Goal: Task Accomplishment & Management: Use online tool/utility

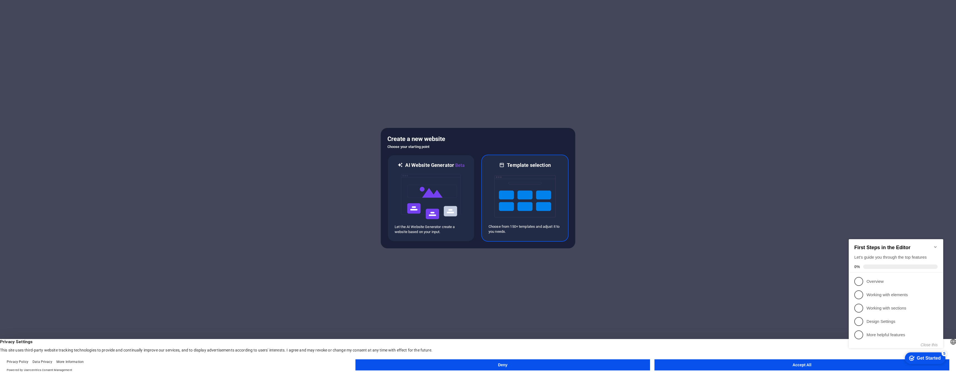
click at [528, 190] on img at bounding box center [525, 196] width 61 height 56
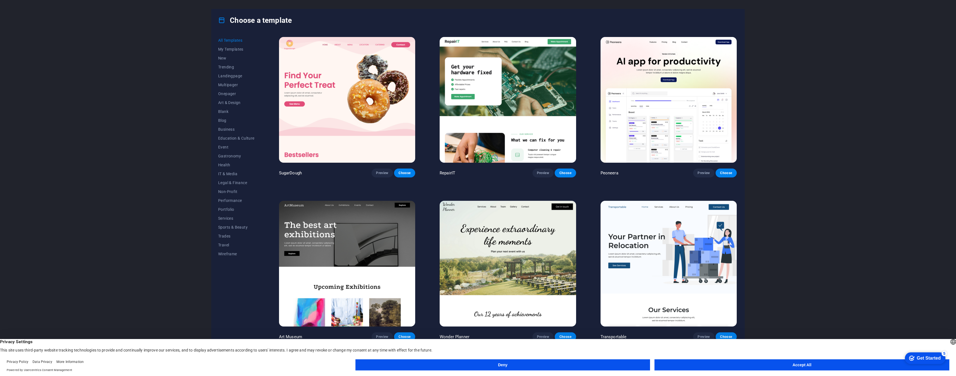
click at [503, 364] on button "Deny" at bounding box center [503, 364] width 295 height 11
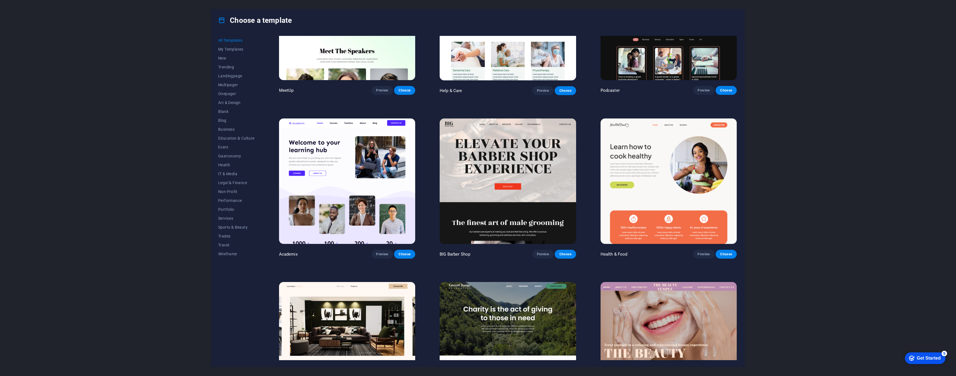
scroll to position [581, 0]
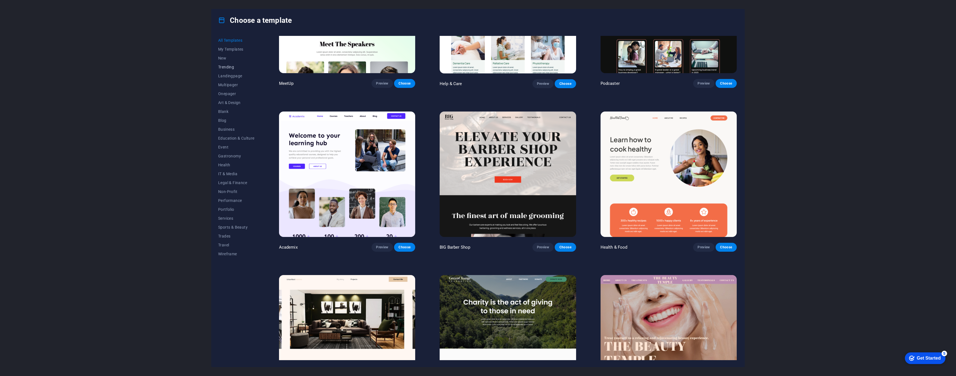
click at [235, 68] on span "Trending" at bounding box center [236, 67] width 36 height 4
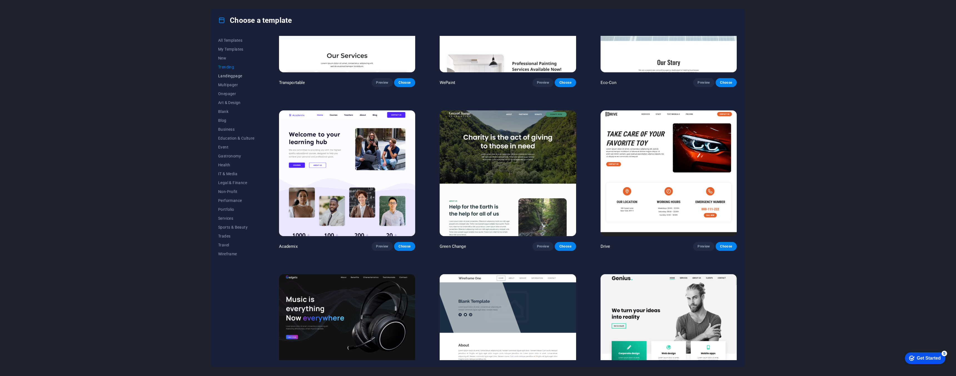
click at [238, 76] on span "Landingpage" at bounding box center [236, 76] width 36 height 4
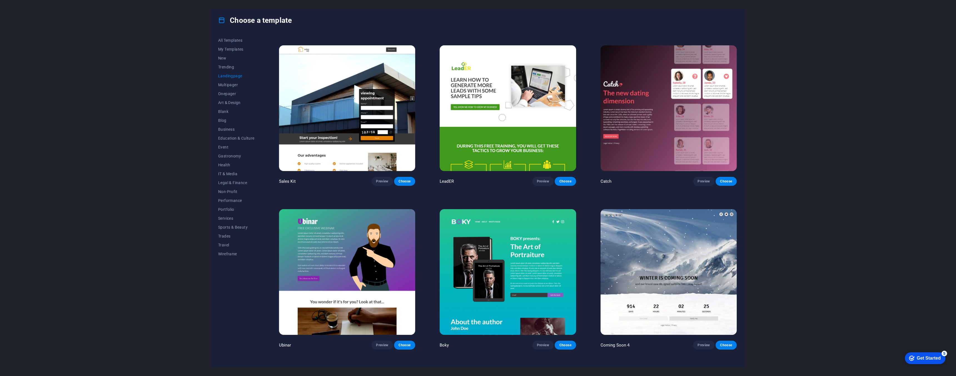
scroll to position [990, 0]
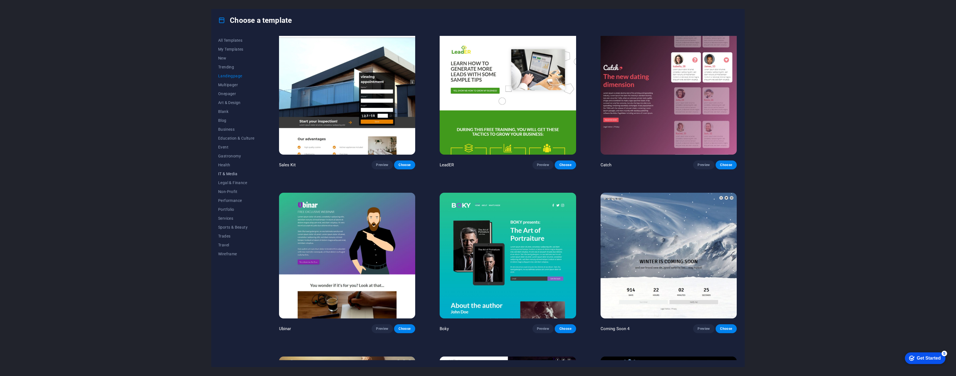
click at [228, 176] on button "IT & Media" at bounding box center [236, 173] width 36 height 9
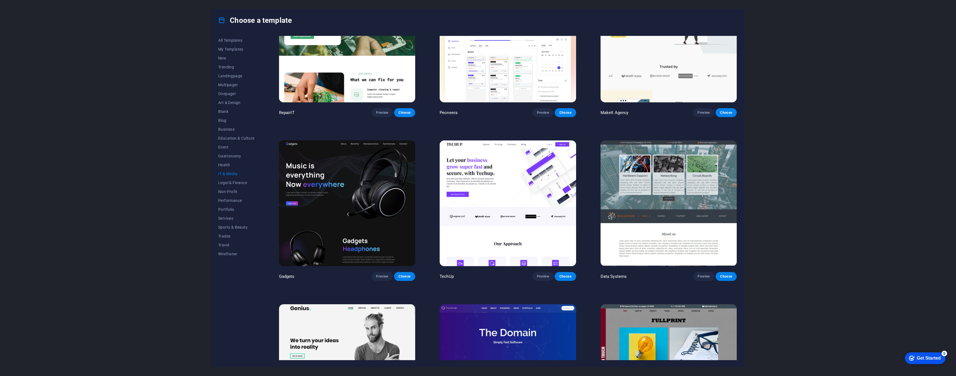
scroll to position [0, 0]
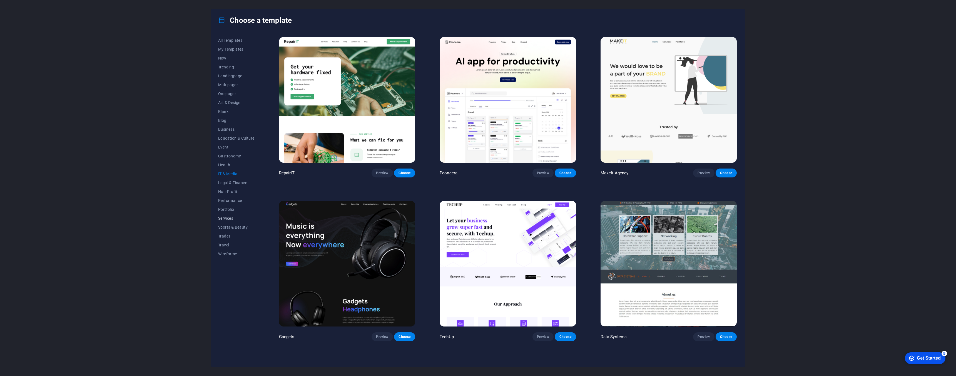
click at [230, 218] on span "Services" at bounding box center [236, 218] width 36 height 4
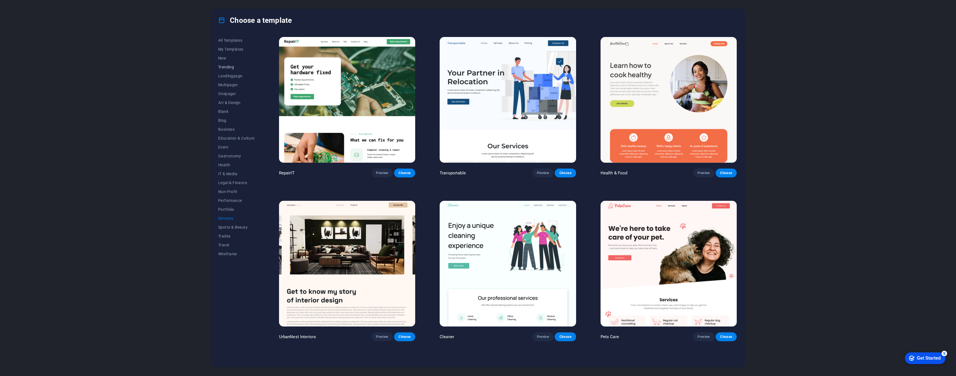
click at [230, 66] on span "Trending" at bounding box center [236, 67] width 36 height 4
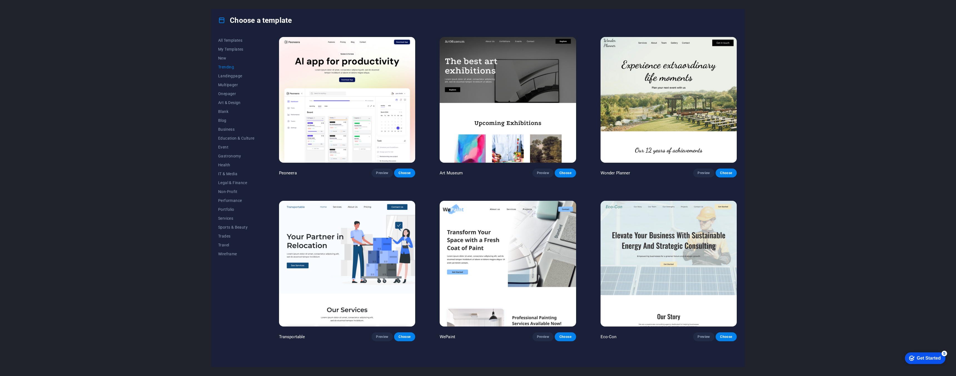
click at [382, 140] on img at bounding box center [347, 100] width 136 height 126
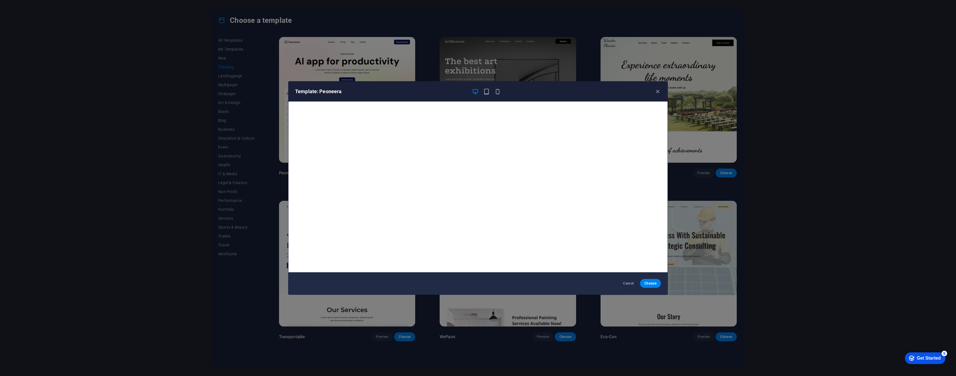
scroll to position [1, 0]
click at [445, 68] on div "Template: Peoneera Cancel Choose" at bounding box center [478, 188] width 956 height 376
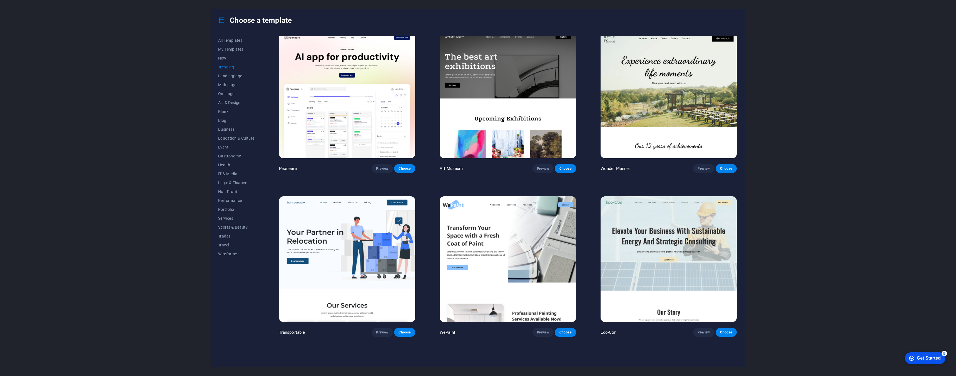
scroll to position [0, 0]
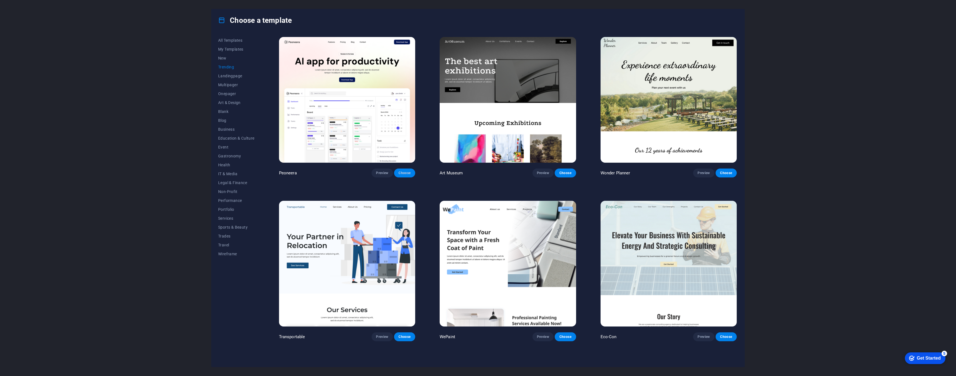
click at [405, 173] on span "Choose" at bounding box center [405, 173] width 12 height 4
